Goal: Information Seeking & Learning: Find specific fact

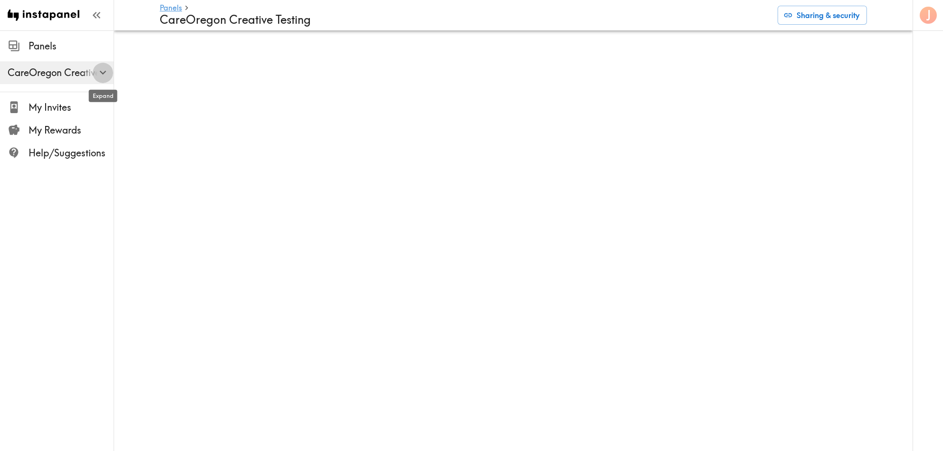
click at [100, 72] on icon "button" at bounding box center [102, 73] width 7 height 4
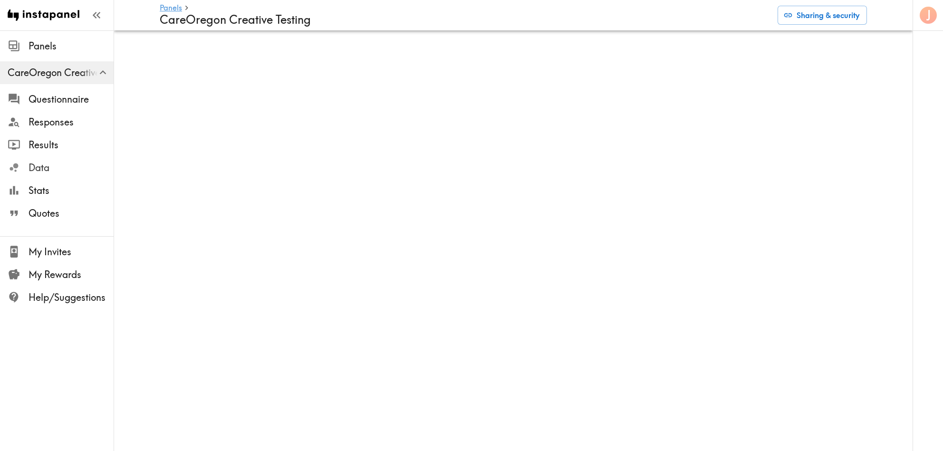
click at [41, 171] on span "Data" at bounding box center [71, 167] width 85 height 13
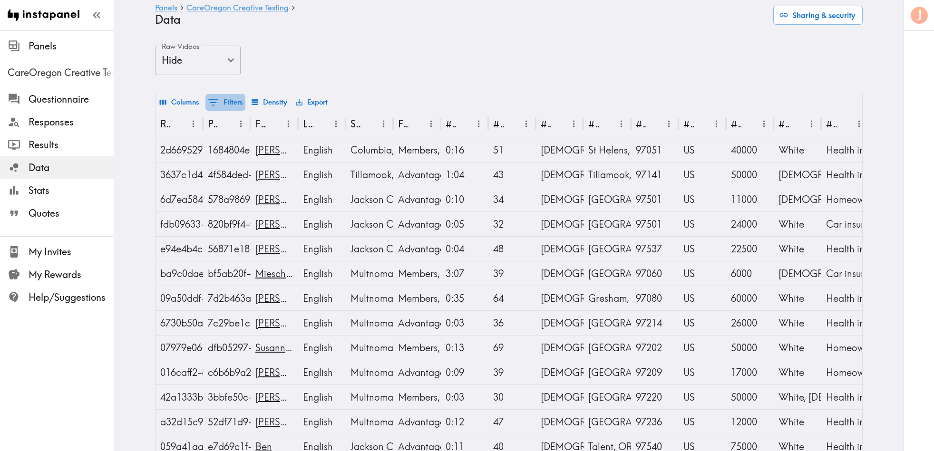
click at [212, 100] on icon "Show filters" at bounding box center [213, 102] width 13 height 13
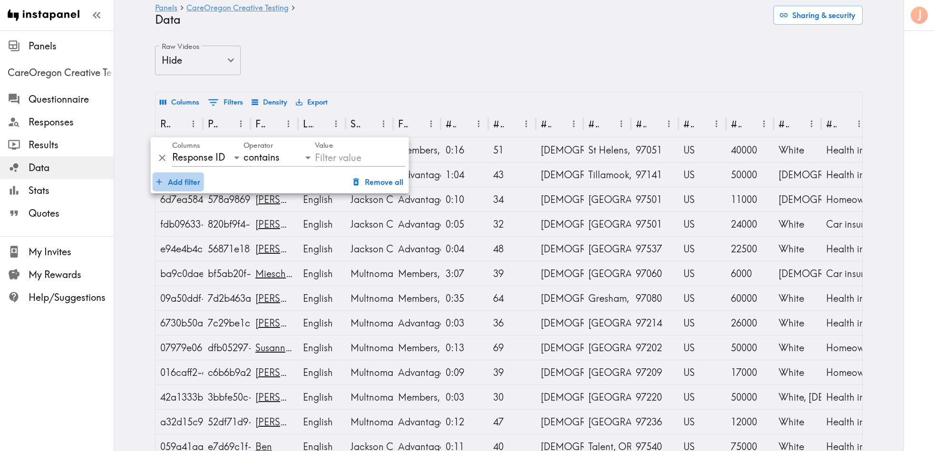
click at [172, 183] on button "Add filter" at bounding box center [178, 181] width 51 height 19
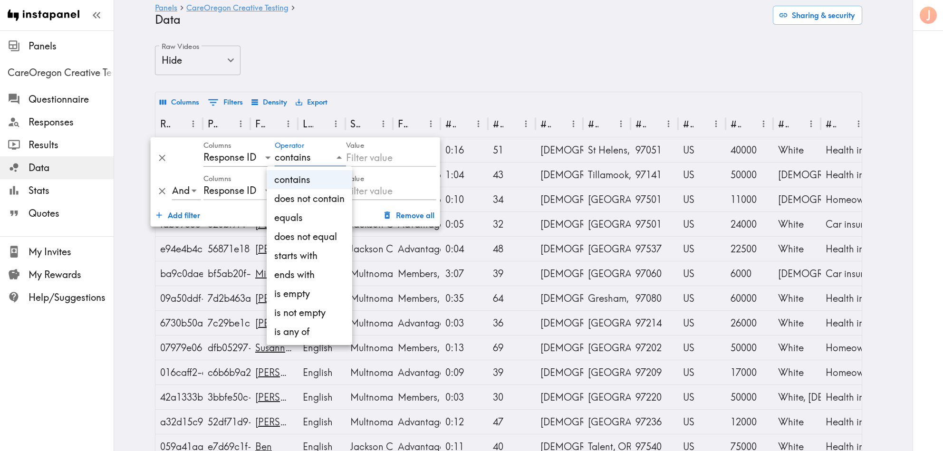
click at [370, 153] on div at bounding box center [471, 225] width 943 height 451
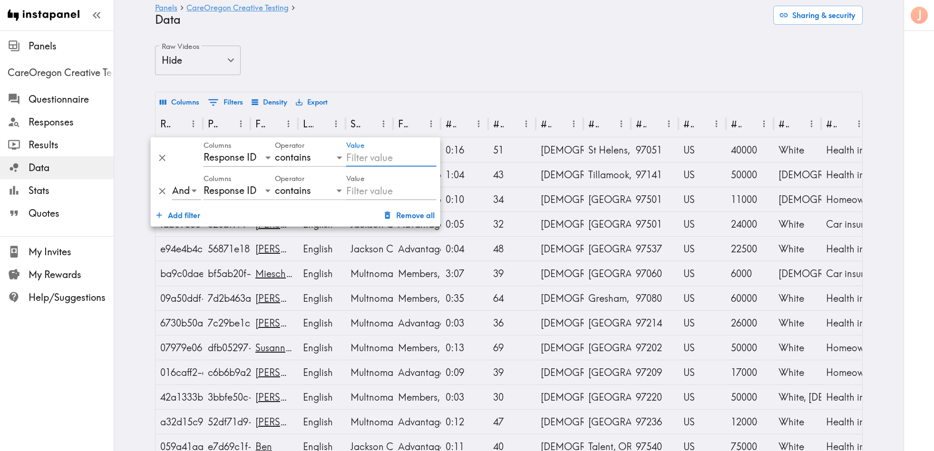
click at [394, 157] on input "Value" at bounding box center [391, 158] width 90 height 18
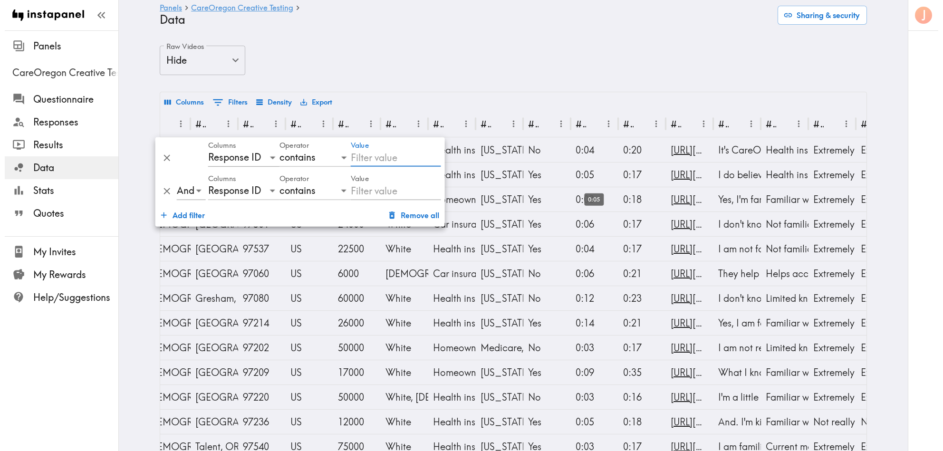
scroll to position [0, 426]
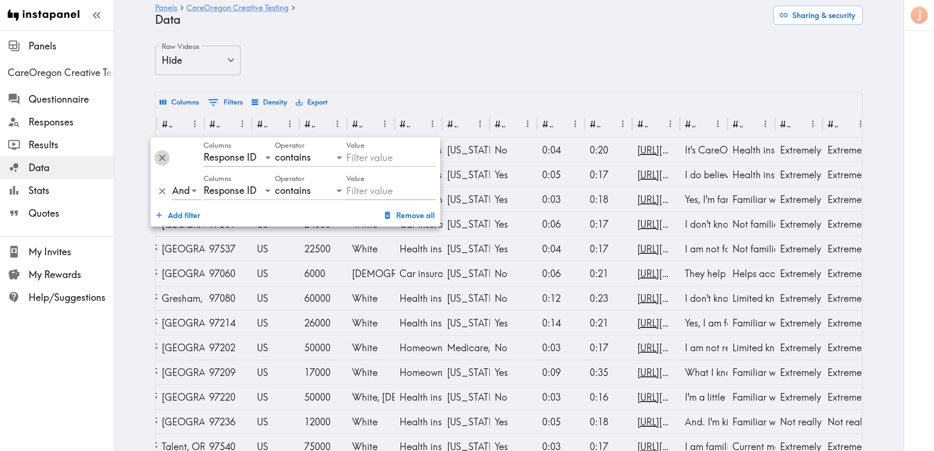
click at [163, 155] on icon "Delete" at bounding box center [162, 158] width 11 height 11
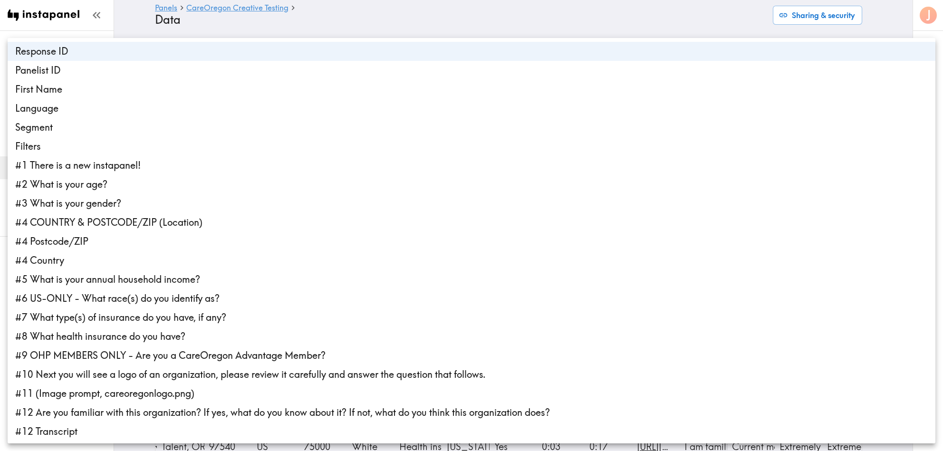
click at [60, 128] on li "Segment" at bounding box center [472, 127] width 928 height 19
type input "4"
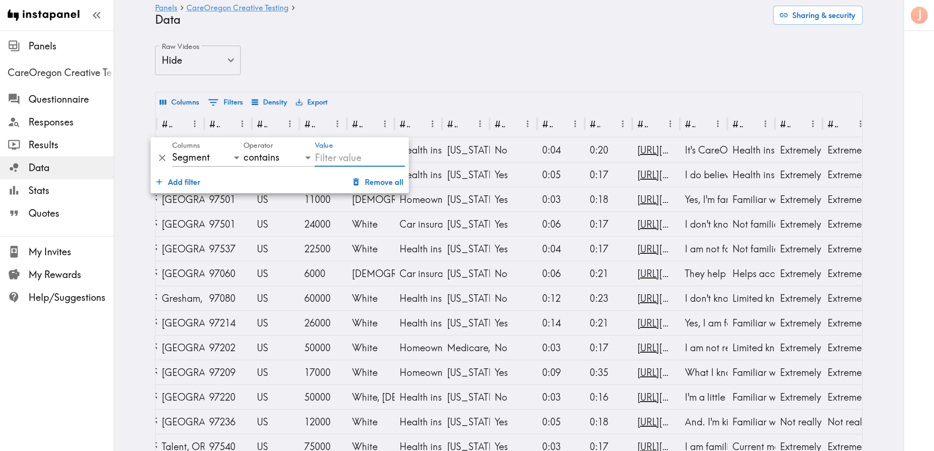
click at [322, 158] on input "Value" at bounding box center [360, 158] width 90 height 18
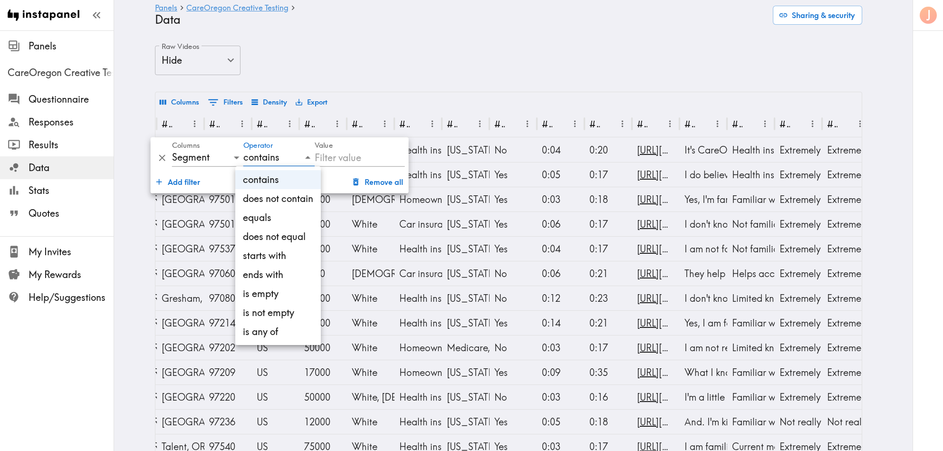
click at [329, 158] on div at bounding box center [471, 225] width 943 height 451
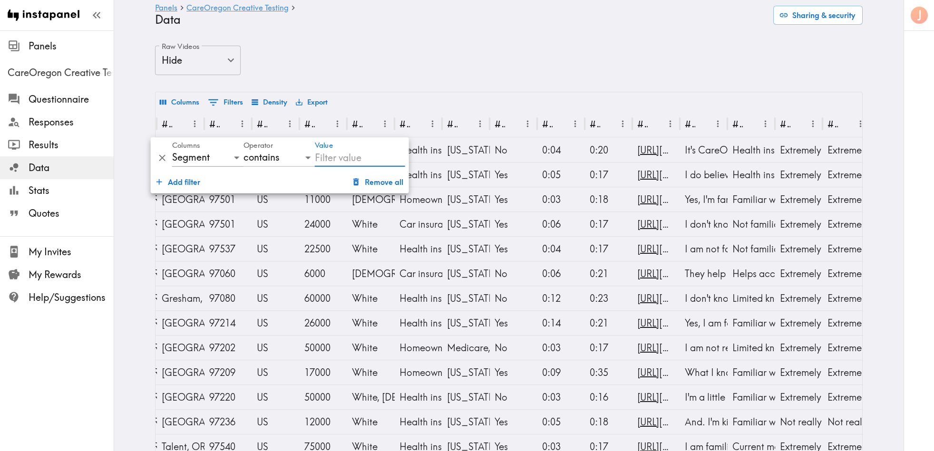
click at [337, 156] on input "Value" at bounding box center [360, 158] width 90 height 18
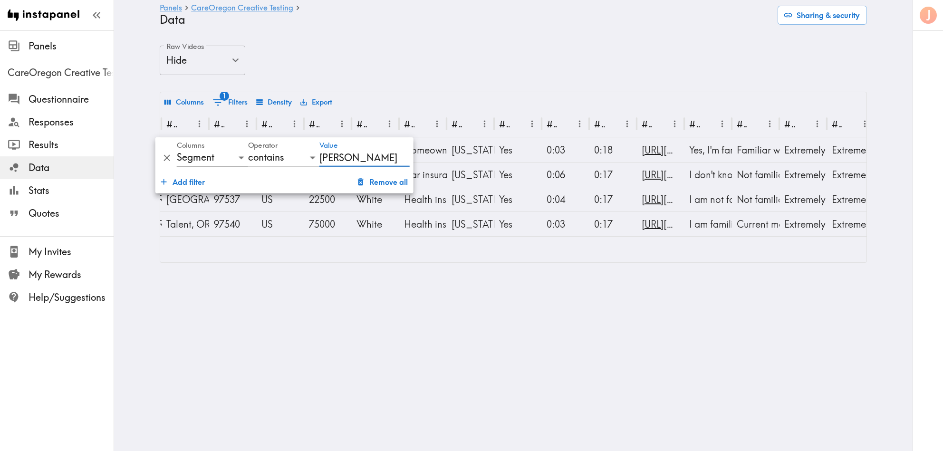
type input "[PERSON_NAME]"
click at [184, 278] on html "Instapanel - Panels - CareOregon Creative Testing - Data Panels CareOregon Crea…" at bounding box center [471, 139] width 943 height 278
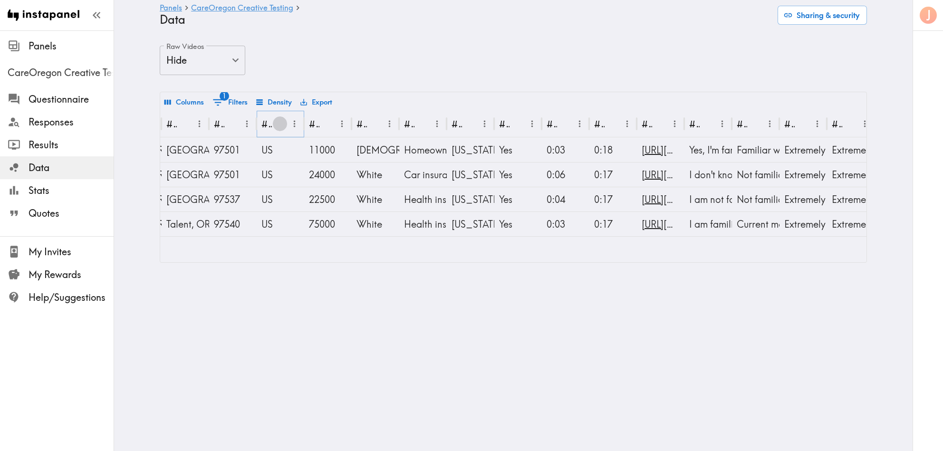
click at [275, 126] on icon "Sort" at bounding box center [280, 124] width 10 height 10
click at [216, 150] on div "97501" at bounding box center [233, 150] width 38 height 24
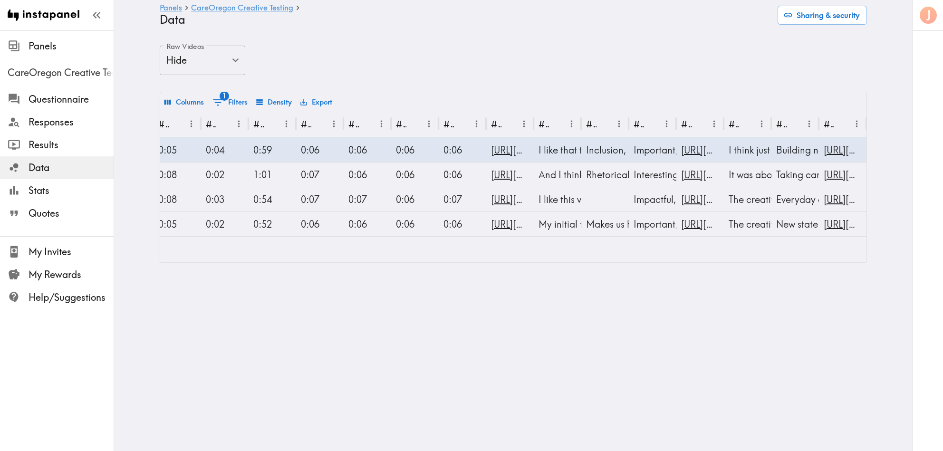
scroll to position [0, 0]
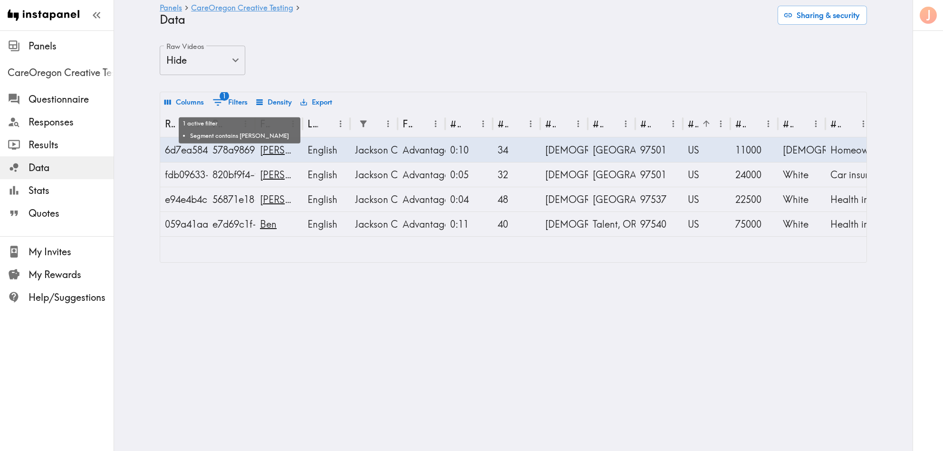
click at [223, 99] on button "1 Filters" at bounding box center [230, 102] width 40 height 17
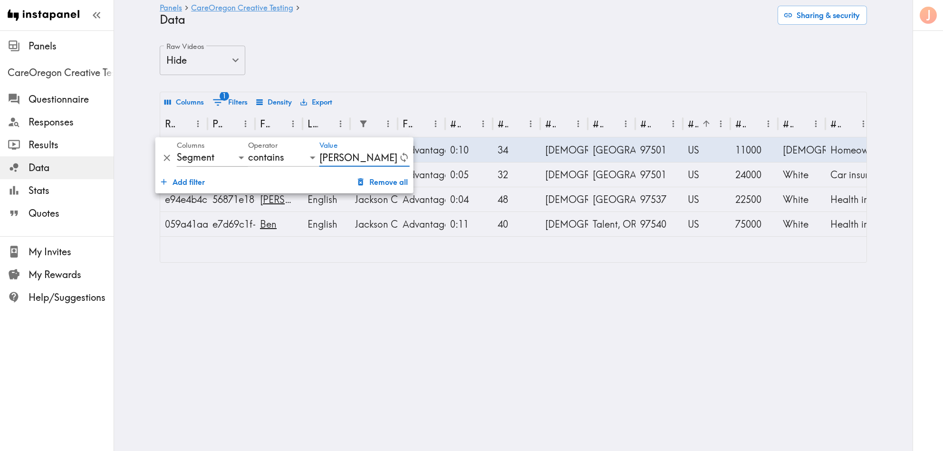
type input "J"
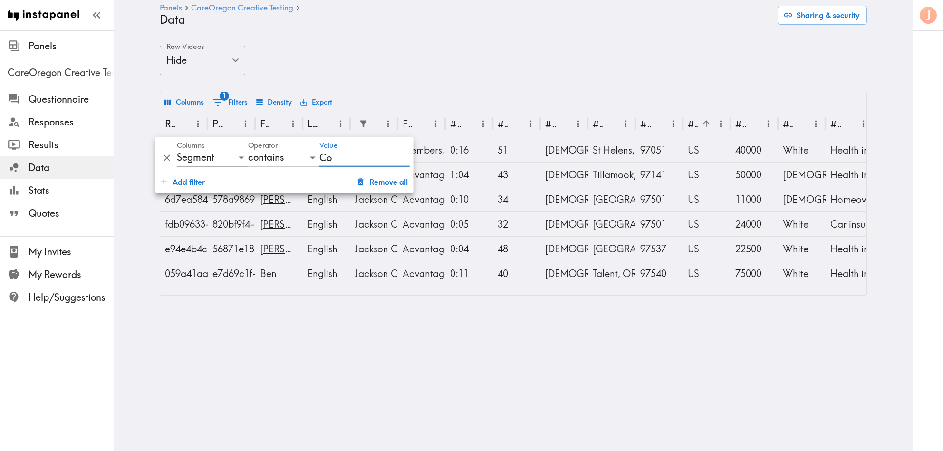
type input "C"
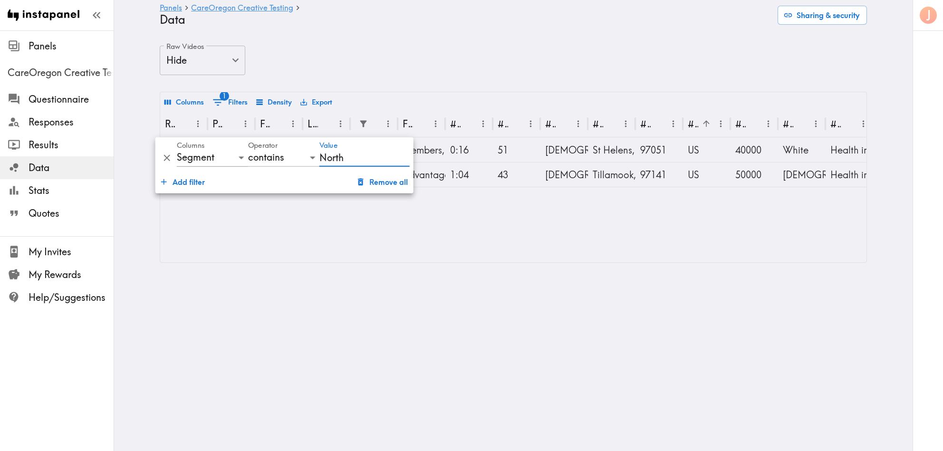
type input "North"
click at [359, 227] on div "Response ID Panelist ID First Name Language Segment Filters #1 There is a new i…" at bounding box center [513, 187] width 706 height 152
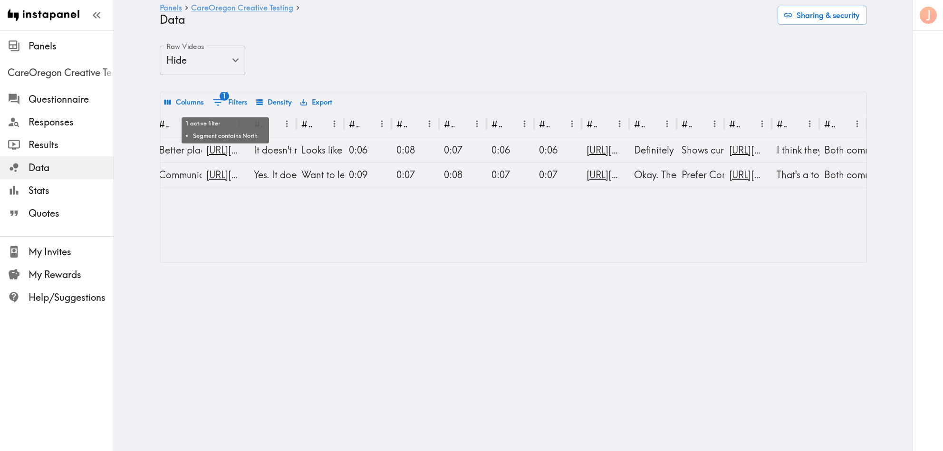
click at [231, 100] on button "1 Filters" at bounding box center [230, 102] width 40 height 17
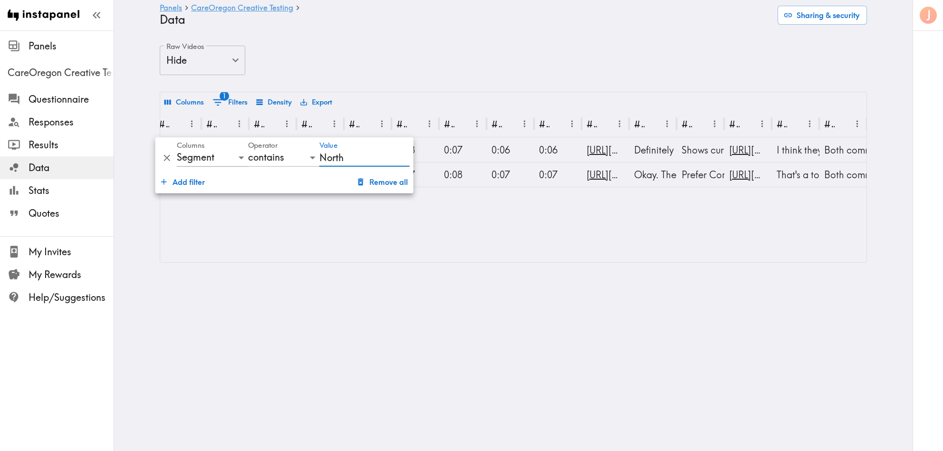
click at [377, 178] on button "Remove all" at bounding box center [383, 181] width 58 height 19
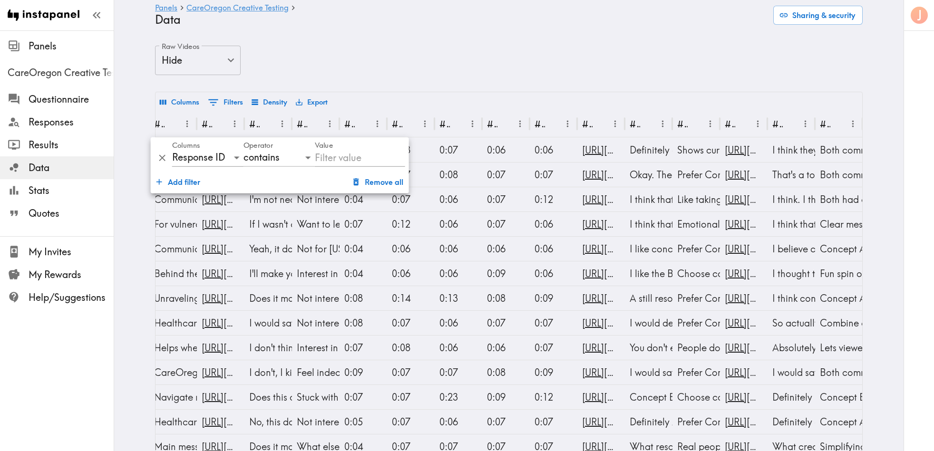
click at [315, 67] on div "Raw Videos Hide false Raw Videos" at bounding box center [508, 69] width 707 height 46
